Goal: Transaction & Acquisition: Purchase product/service

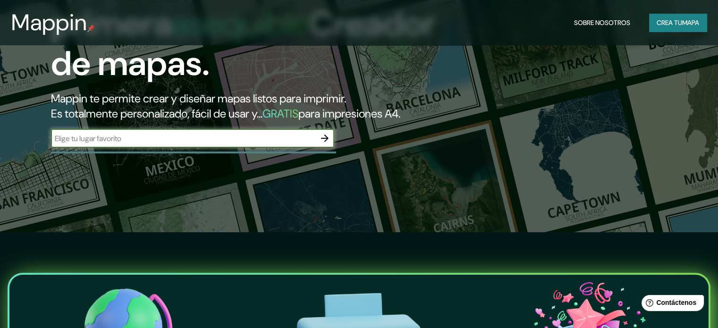
scroll to position [94, 0]
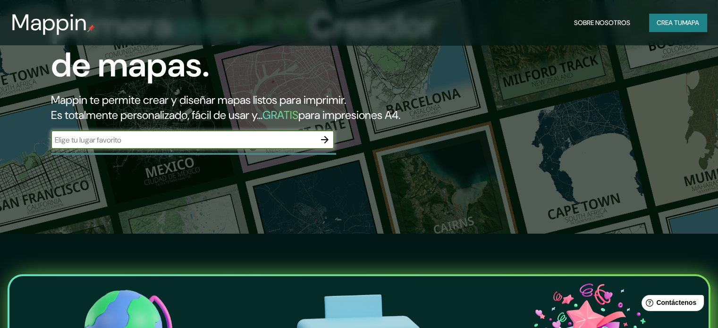
click at [282, 145] on input "text" at bounding box center [183, 140] width 265 height 11
type input "puerto [PERSON_NAME]"
click at [326, 144] on icon "button" at bounding box center [325, 140] width 8 height 8
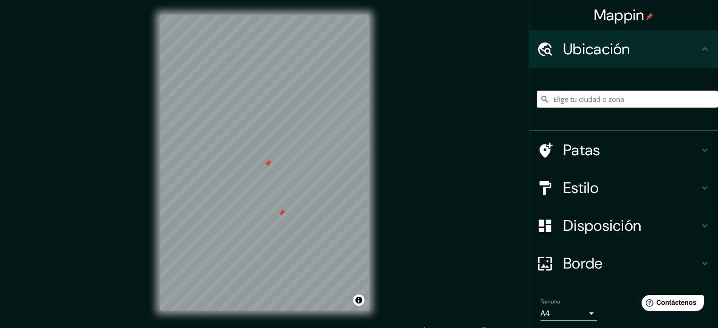
click at [579, 151] on font "Patas" at bounding box center [582, 150] width 37 height 20
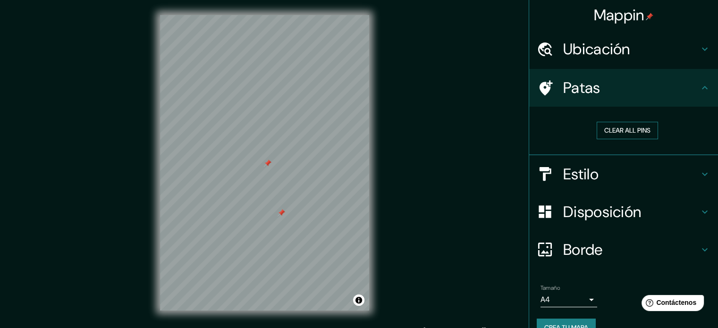
click at [625, 135] on button "Clear all pins" at bounding box center [627, 130] width 61 height 17
click at [580, 178] on font "Estilo" at bounding box center [581, 174] width 35 height 20
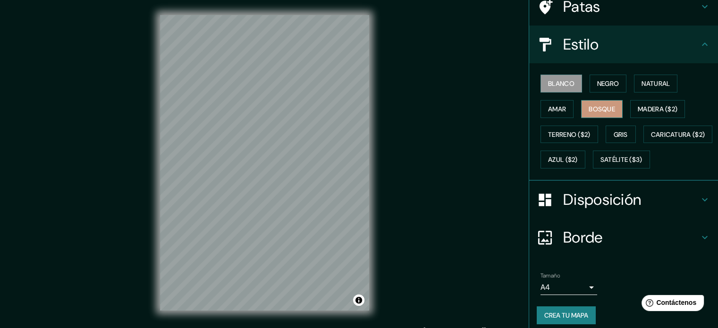
scroll to position [94, 0]
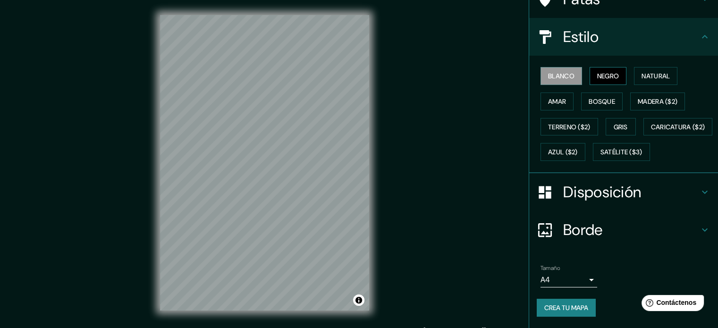
click at [599, 77] on button "Negro" at bounding box center [608, 76] width 37 height 18
click at [606, 97] on font "Bosque" at bounding box center [602, 101] width 26 height 9
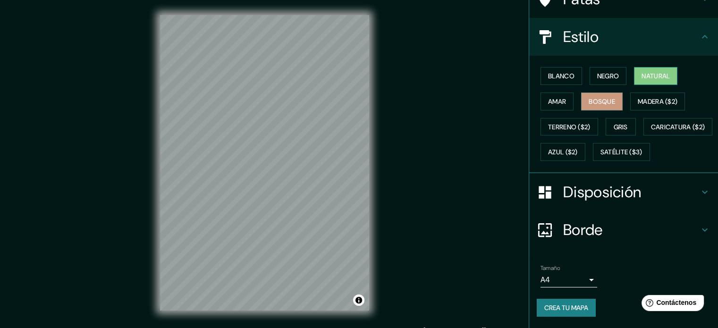
click at [643, 72] on font "Natural" at bounding box center [656, 76] width 28 height 9
click at [556, 97] on font "Amar" at bounding box center [557, 101] width 18 height 9
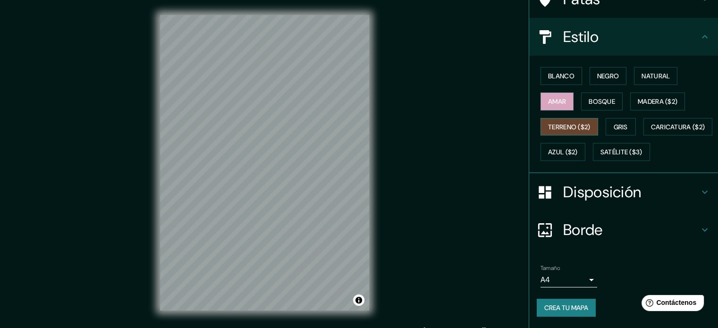
click at [562, 118] on button "Terreno ($2)" at bounding box center [570, 127] width 58 height 18
click at [614, 123] on font "Gris" at bounding box center [621, 127] width 14 height 9
click at [573, 123] on font "Terreno ($2)" at bounding box center [569, 127] width 43 height 9
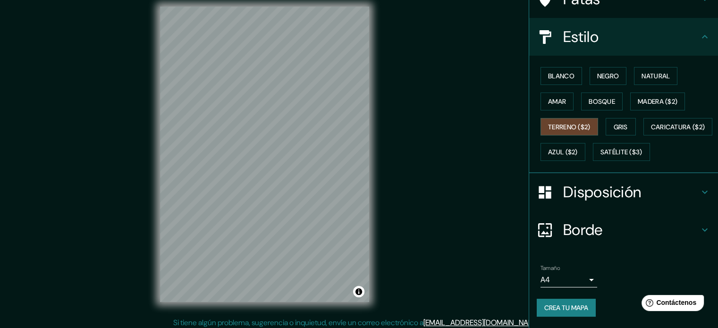
scroll to position [0, 0]
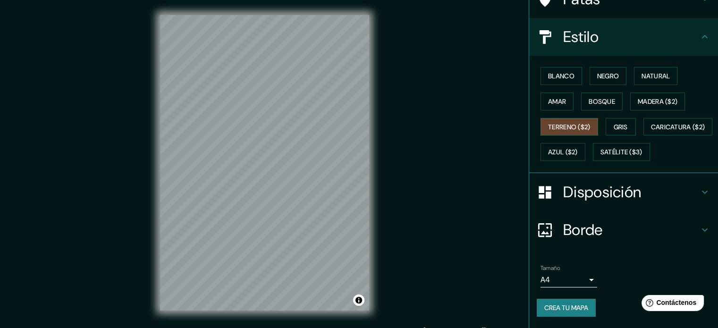
click at [582, 240] on font "Borde" at bounding box center [584, 230] width 40 height 20
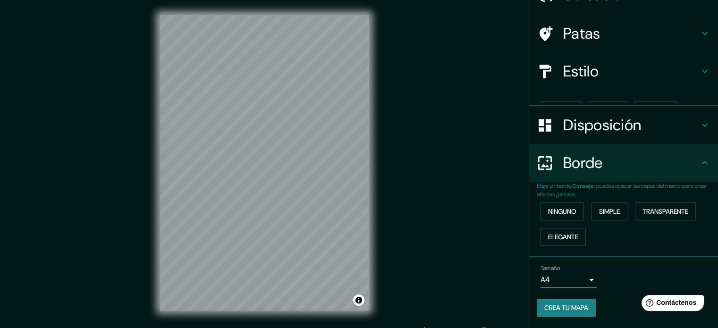
scroll to position [38, 0]
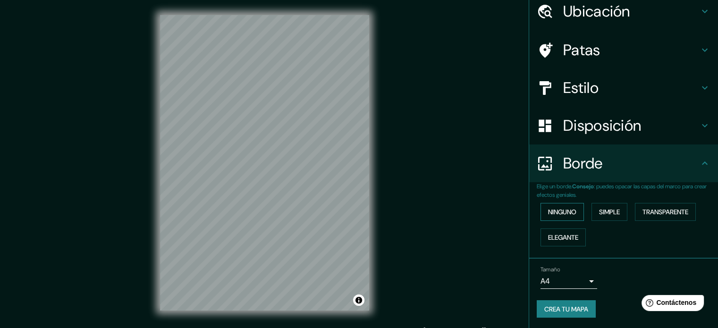
click at [570, 218] on button "Ninguno" at bounding box center [562, 212] width 43 height 18
click at [599, 214] on font "Simple" at bounding box center [609, 212] width 21 height 9
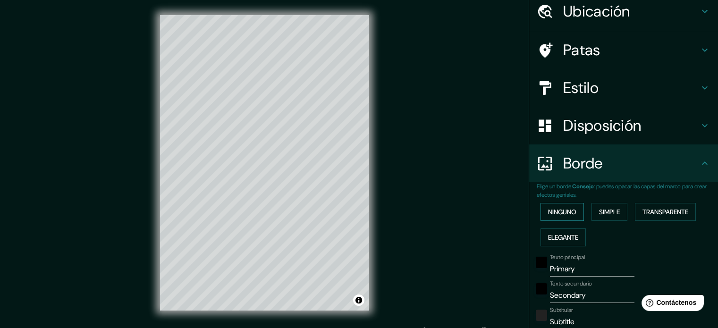
click at [548, 213] on font "Ninguno" at bounding box center [562, 212] width 28 height 9
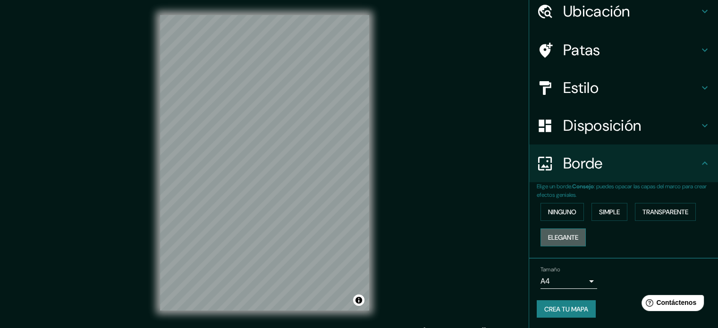
click at [557, 237] on font "Elegante" at bounding box center [563, 237] width 30 height 9
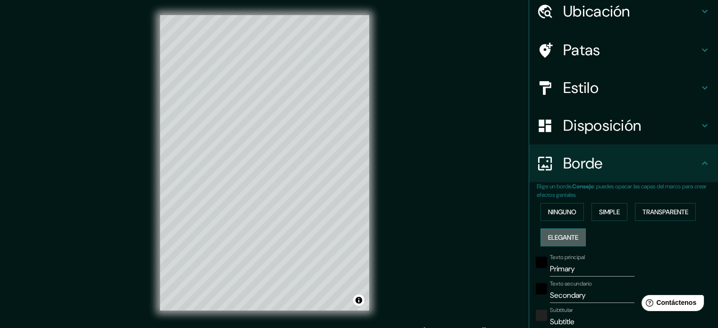
click at [557, 237] on font "Elegante" at bounding box center [563, 237] width 30 height 9
type input "177"
type input "35"
type input "18"
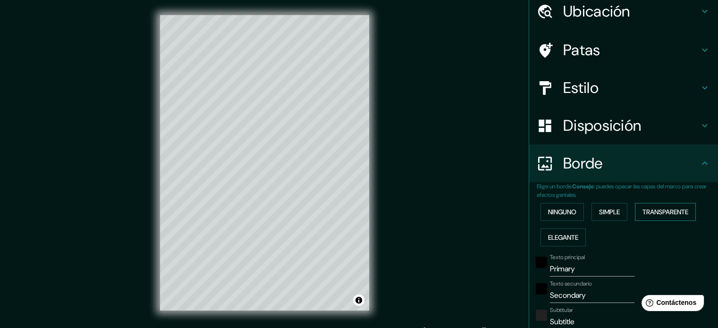
click at [643, 216] on font "Transparente" at bounding box center [666, 212] width 46 height 12
click at [555, 211] on font "Ninguno" at bounding box center [562, 212] width 28 height 9
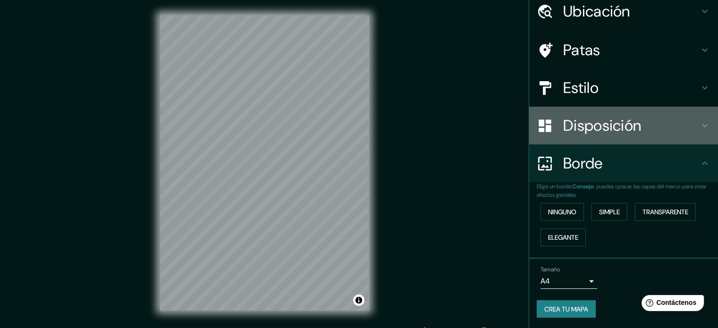
click at [591, 132] on font "Disposición" at bounding box center [603, 126] width 78 height 20
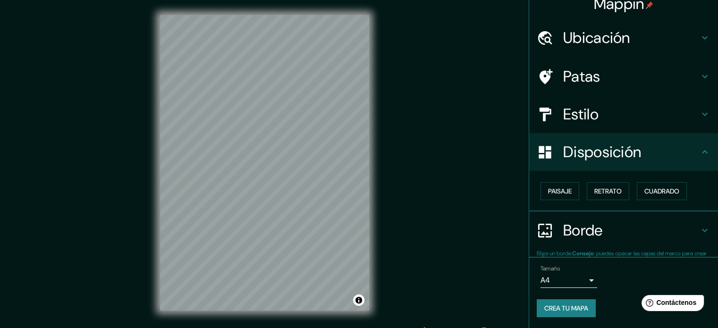
scroll to position [11, 0]
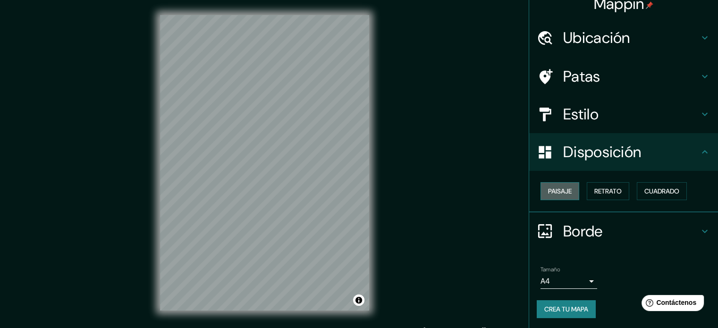
click at [563, 188] on font "Paisaje" at bounding box center [560, 191] width 24 height 9
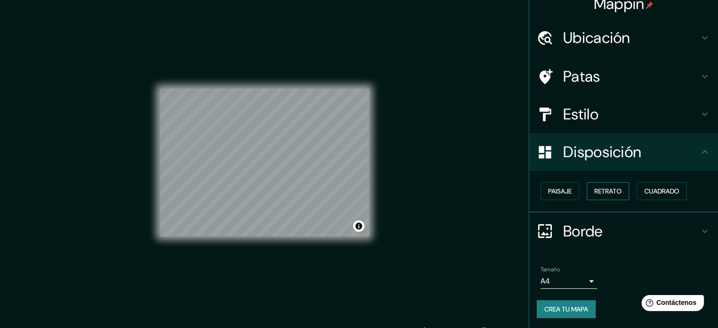
click at [603, 192] on font "Retrato" at bounding box center [608, 191] width 27 height 9
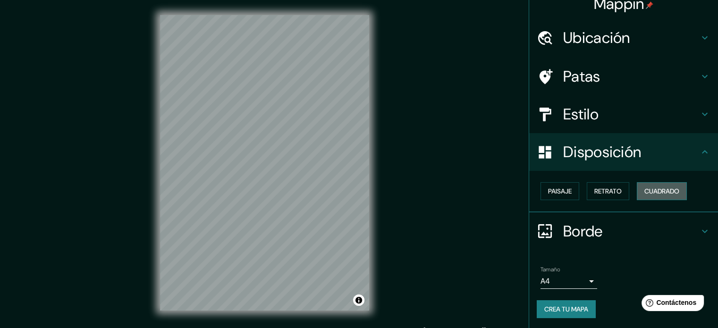
click at [656, 194] on font "Cuadrado" at bounding box center [662, 191] width 35 height 9
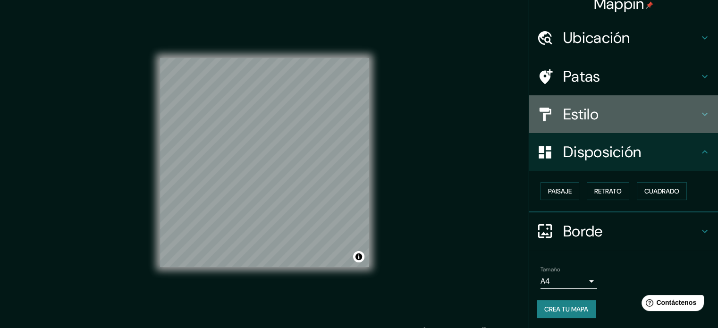
click at [574, 115] on font "Estilo" at bounding box center [581, 114] width 35 height 20
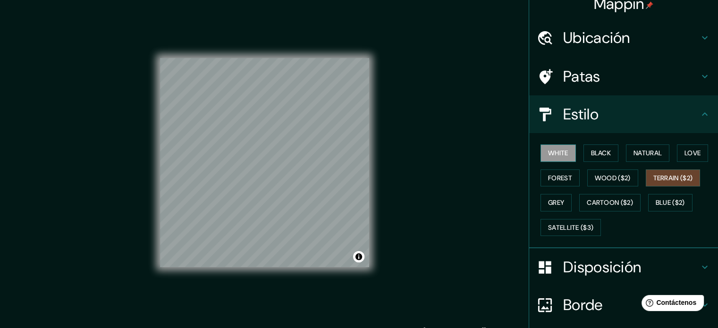
click at [562, 149] on button "White" at bounding box center [558, 153] width 35 height 17
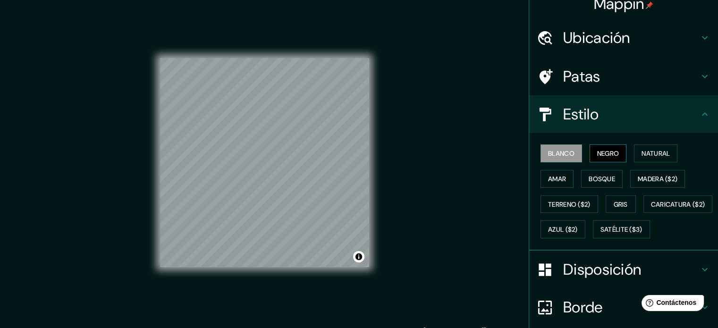
click at [590, 149] on button "Negro" at bounding box center [608, 154] width 37 height 18
click at [466, 230] on div "Mappin Ubicación Patas Estilo Blanco Negro Natural [PERSON_NAME] ($2) Terreno (…" at bounding box center [359, 170] width 718 height 341
click at [567, 151] on font "Blanco" at bounding box center [561, 153] width 26 height 9
click at [598, 152] on font "Negro" at bounding box center [609, 153] width 22 height 9
click at [589, 166] on div "Blanco Negro Natural [PERSON_NAME] ($2) Terreno ($2) Gris Caricatura ($2) Azul …" at bounding box center [627, 192] width 181 height 102
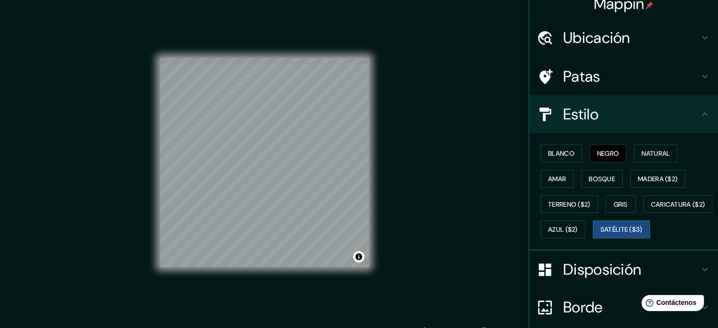
click at [601, 234] on font "Satélite ($3)" at bounding box center [622, 230] width 42 height 9
click at [578, 232] on font "Azul ($2)" at bounding box center [563, 230] width 30 height 9
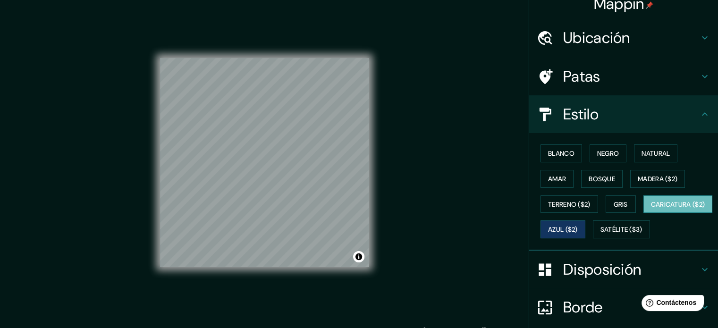
click at [651, 209] on font "Caricatura ($2)" at bounding box center [678, 204] width 54 height 9
click at [618, 205] on font "Gris" at bounding box center [621, 204] width 14 height 9
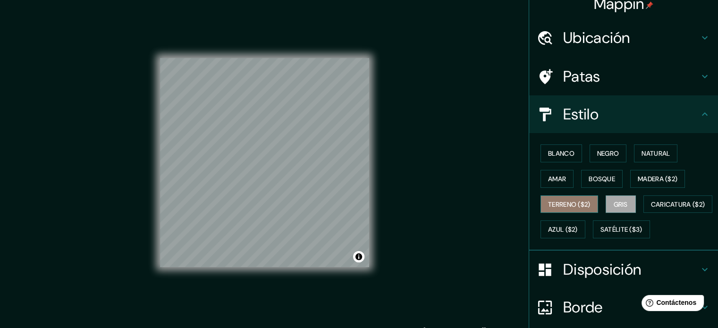
click at [580, 207] on font "Terreno ($2)" at bounding box center [569, 204] width 43 height 9
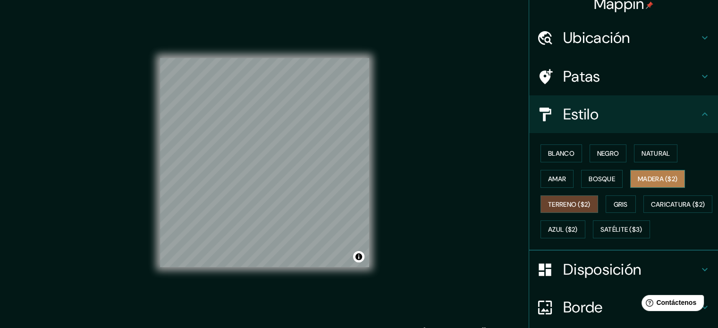
click at [641, 186] on button "Madera ($2)" at bounding box center [658, 179] width 55 height 18
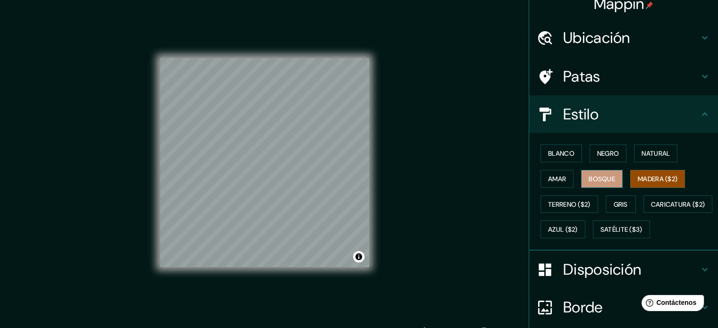
click at [594, 175] on font "Bosque" at bounding box center [602, 179] width 26 height 9
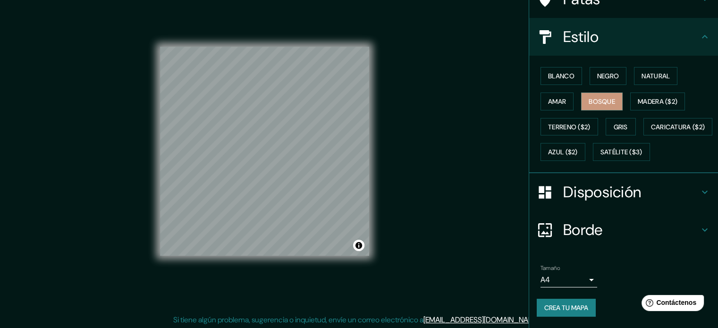
scroll to position [12, 0]
click at [579, 281] on body "Mappin Ubicación Patas Estilo Blanco Negro Natural [PERSON_NAME] ($2) Terreno (…" at bounding box center [359, 152] width 718 height 328
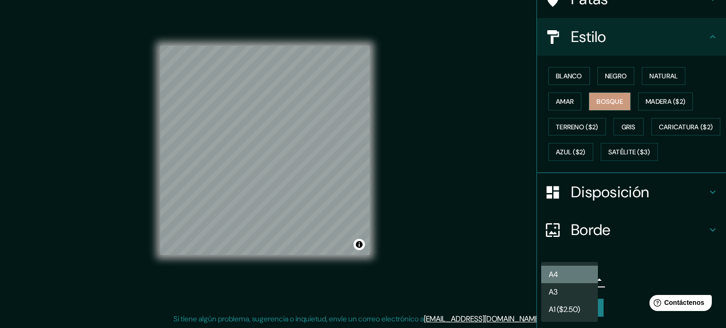
click at [581, 278] on li "A4" at bounding box center [569, 274] width 57 height 17
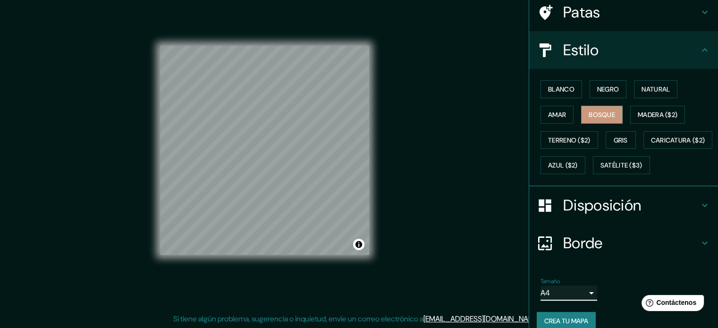
scroll to position [0, 0]
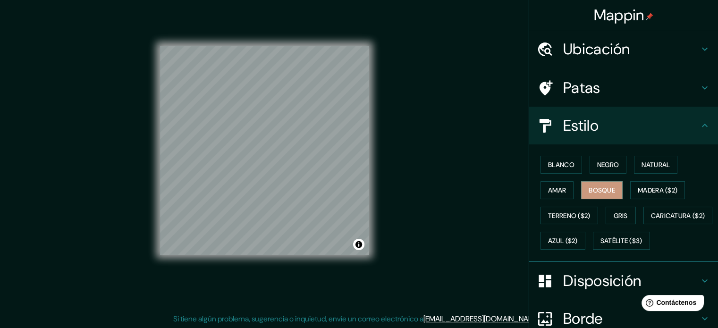
click at [588, 45] on font "Ubicación" at bounding box center [597, 49] width 67 height 20
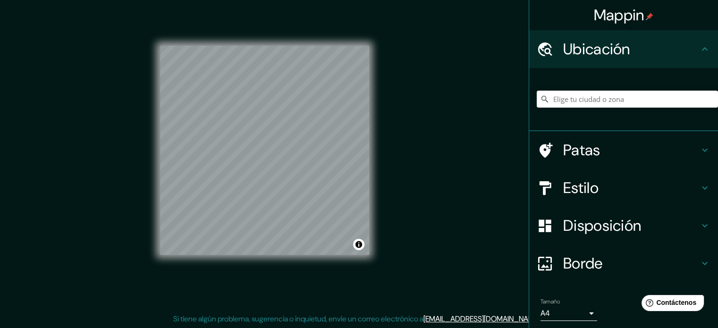
click at [588, 45] on font "Ubicación" at bounding box center [597, 49] width 67 height 20
click at [600, 156] on h4 "Patas" at bounding box center [632, 150] width 136 height 19
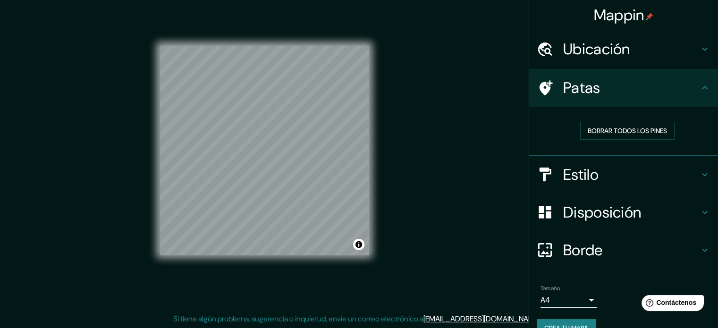
click at [603, 168] on h4 "Estilo" at bounding box center [632, 174] width 136 height 19
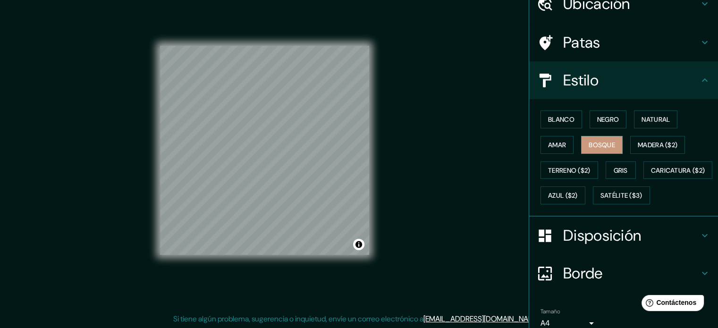
scroll to position [47, 0]
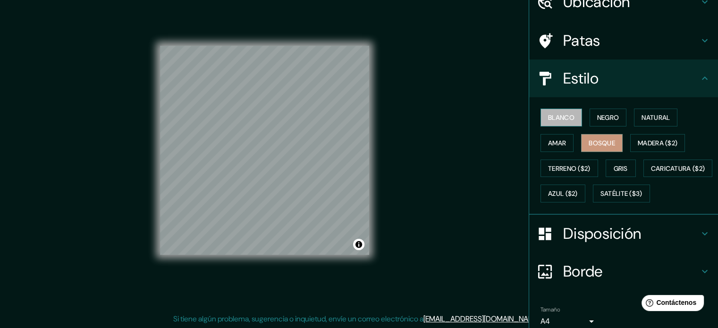
click at [552, 114] on font "Blanco" at bounding box center [561, 117] width 26 height 9
click at [598, 120] on font "Negro" at bounding box center [609, 117] width 22 height 9
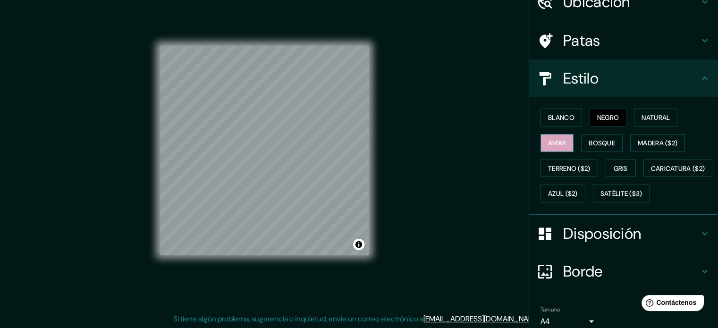
click at [565, 144] on button "Amar" at bounding box center [557, 143] width 33 height 18
click at [593, 141] on font "Bosque" at bounding box center [602, 143] width 26 height 9
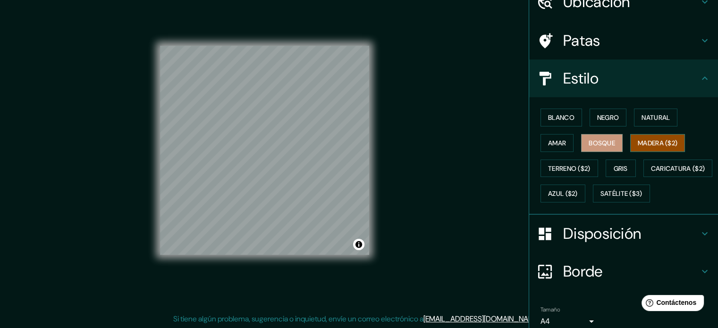
click at [631, 140] on button "Madera ($2)" at bounding box center [658, 143] width 55 height 18
click at [569, 162] on font "Terreno ($2)" at bounding box center [569, 168] width 43 height 12
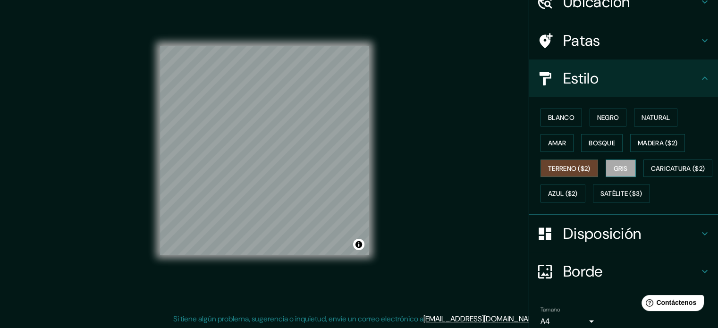
click at [606, 168] on button "Gris" at bounding box center [621, 169] width 30 height 18
click at [651, 173] on font "Caricatura ($2)" at bounding box center [678, 168] width 54 height 9
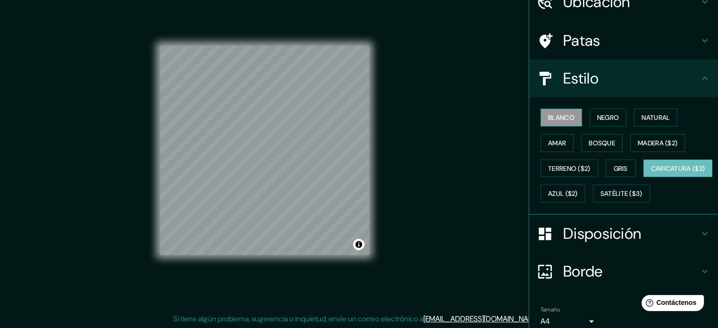
click at [548, 113] on font "Blanco" at bounding box center [561, 117] width 26 height 9
